Goal: Find specific page/section: Find specific page/section

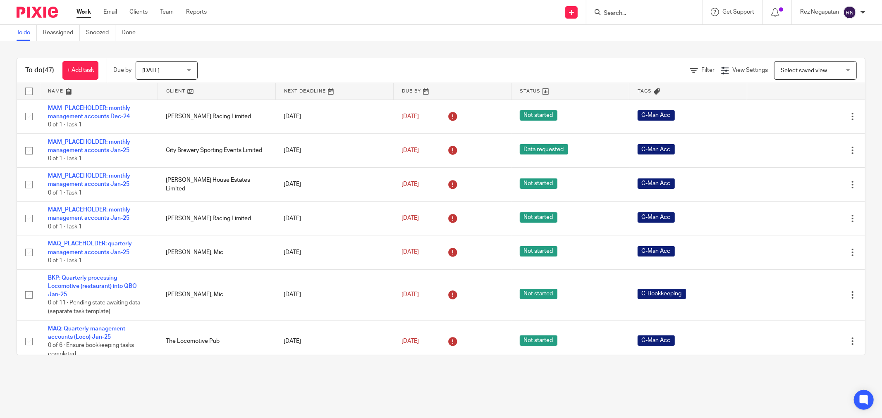
click at [171, 69] on span "[DATE]" at bounding box center [164, 70] width 44 height 17
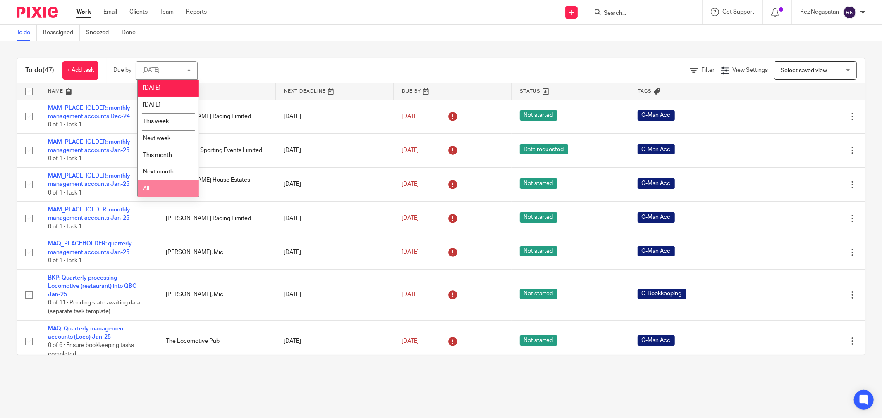
click at [167, 192] on li "All" at bounding box center [168, 188] width 61 height 17
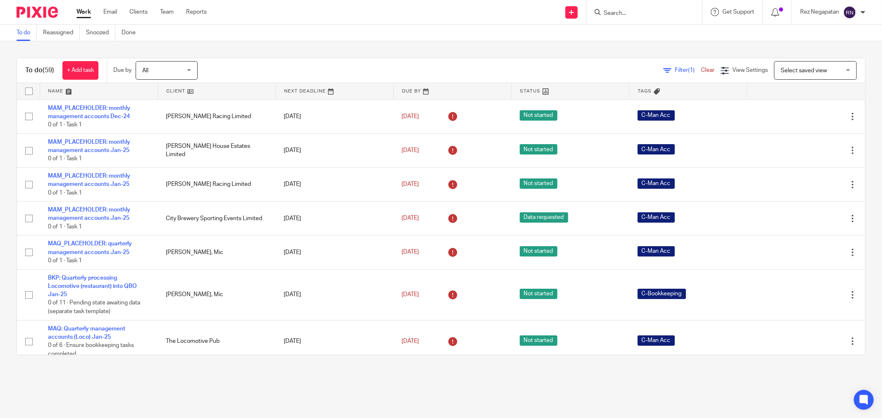
click at [638, 15] on input "Search" at bounding box center [640, 13] width 74 height 7
type input "bma"
click at [648, 35] on link at bounding box center [671, 35] width 140 height 19
click at [648, 38] on link at bounding box center [671, 35] width 140 height 19
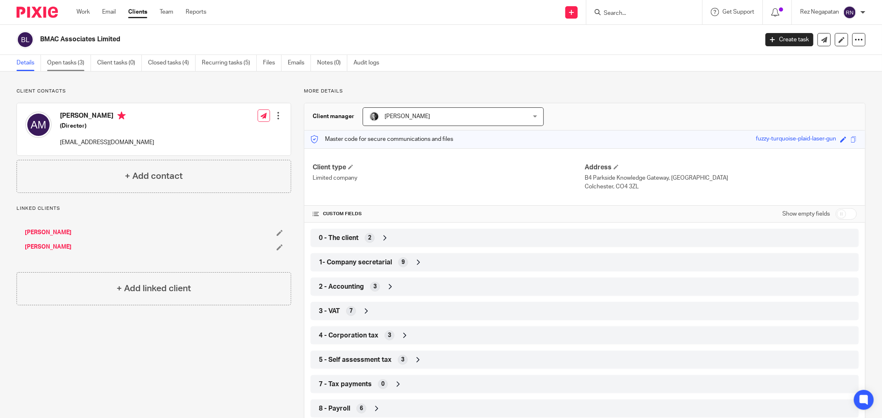
click at [79, 62] on link "Open tasks (3)" at bounding box center [69, 63] width 44 height 16
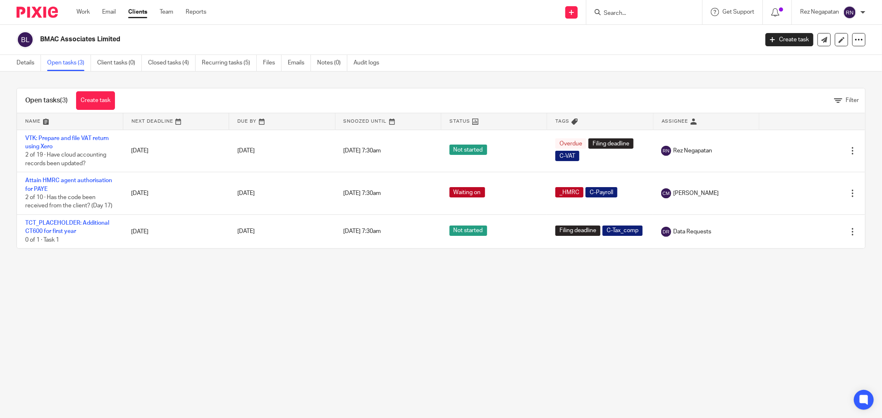
click at [294, 323] on main "BMAC Associates Limited Create task Update from Companies House Export data Mer…" at bounding box center [441, 209] width 882 height 418
click at [475, 39] on h2 "BMAC Associates Limited" at bounding box center [325, 39] width 570 height 9
